Goal: Information Seeking & Learning: Understand process/instructions

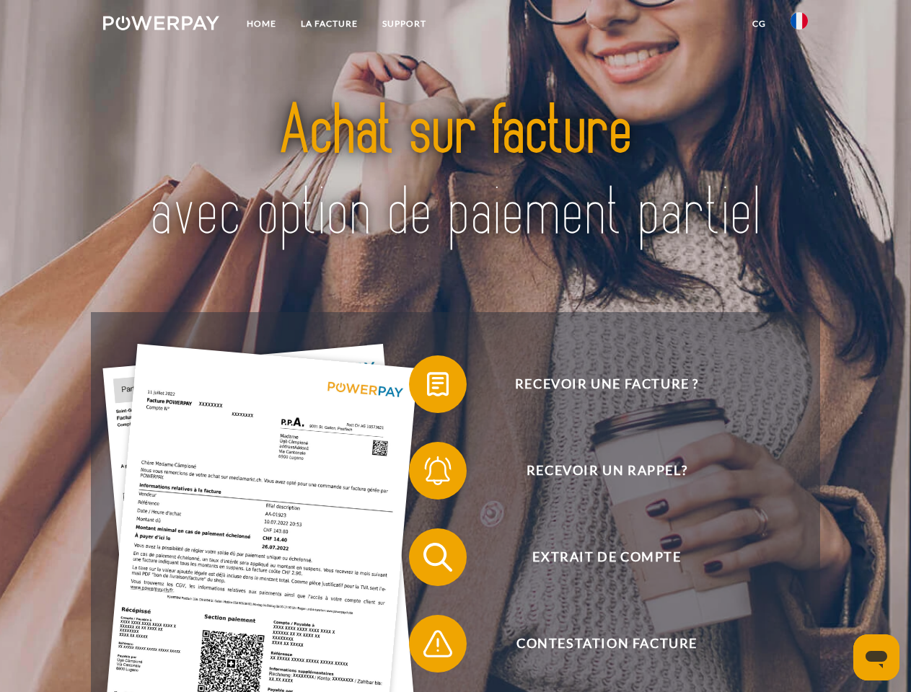
click at [161, 25] on img at bounding box center [161, 23] width 116 height 14
click at [799, 25] on img at bounding box center [798, 20] width 17 height 17
click at [759, 24] on link "CG" at bounding box center [759, 24] width 38 height 26
click at [427, 387] on span at bounding box center [416, 384] width 72 height 72
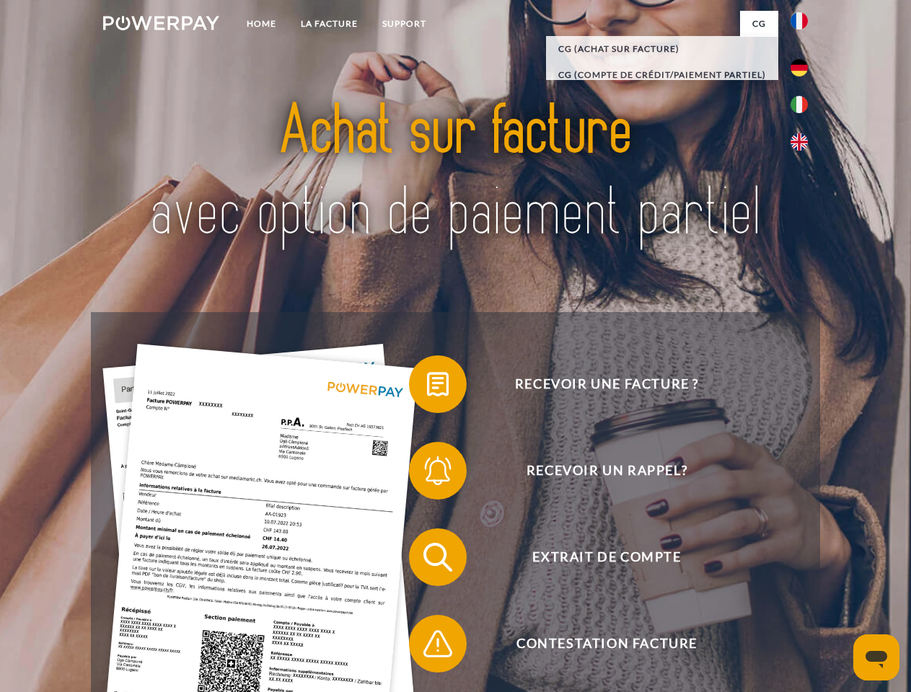
click at [427, 474] on span at bounding box center [416, 471] width 72 height 72
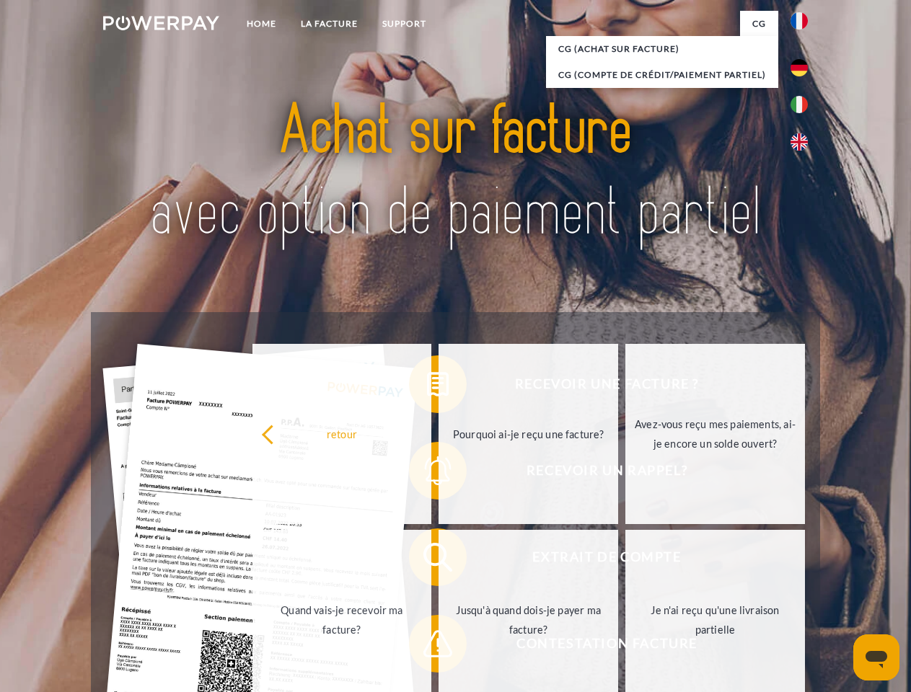
click at [438, 560] on link "Jusqu'à quand dois-je payer ma facture?" at bounding box center [528, 620] width 180 height 180
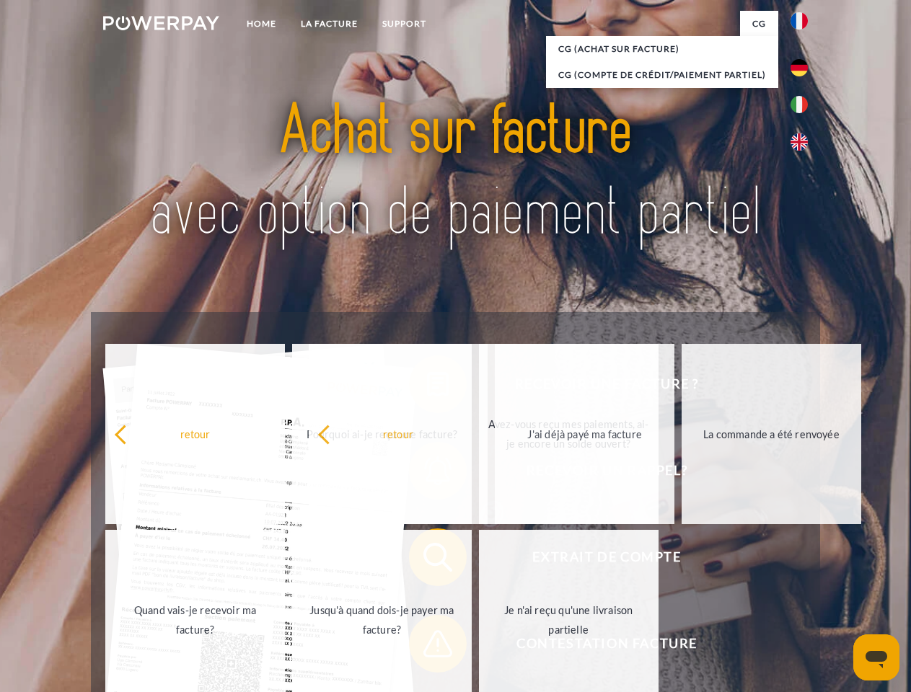
click at [427, 647] on span at bounding box center [416, 644] width 72 height 72
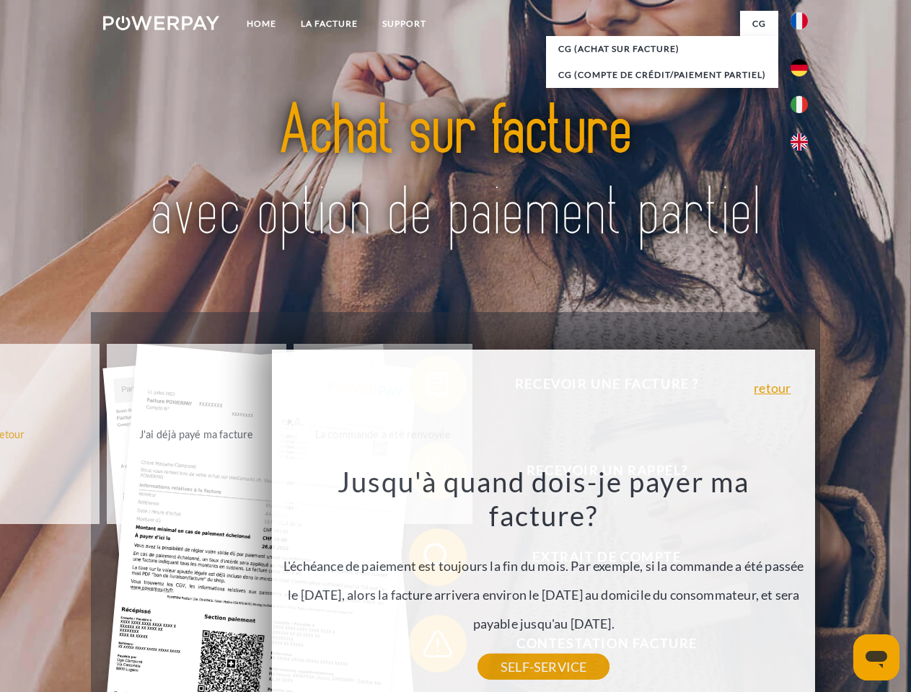
click at [876, 658] on icon "Ouvrir la fenêtre de messagerie" at bounding box center [876, 659] width 22 height 17
